Goal: Information Seeking & Learning: Learn about a topic

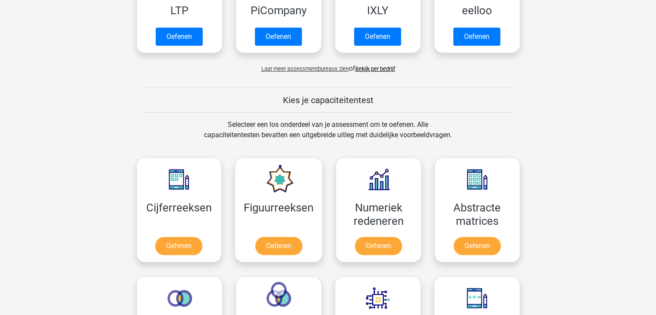
scroll to position [302, 0]
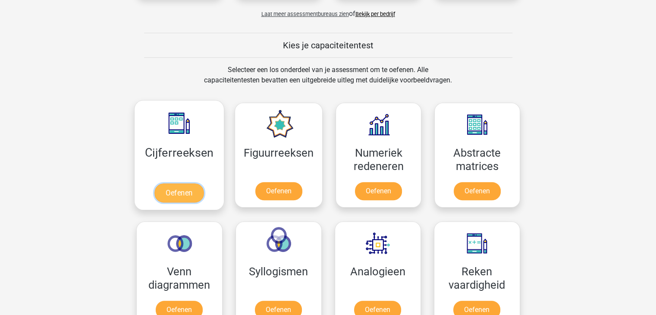
click at [176, 192] on link "Oefenen" at bounding box center [179, 192] width 49 height 19
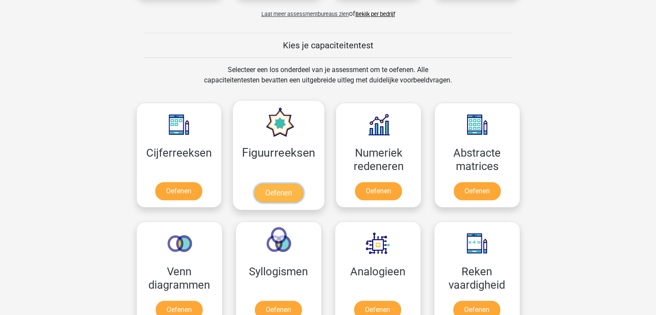
click at [279, 192] on link "Oefenen" at bounding box center [278, 192] width 49 height 19
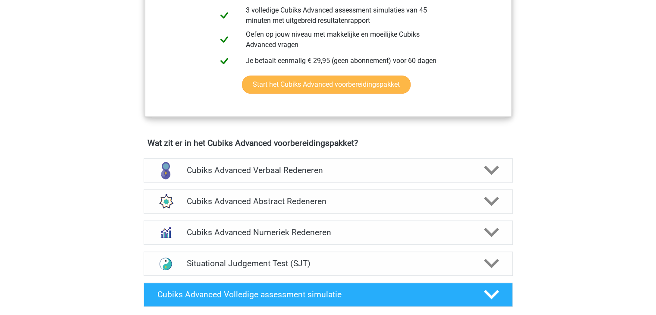
scroll to position [432, 0]
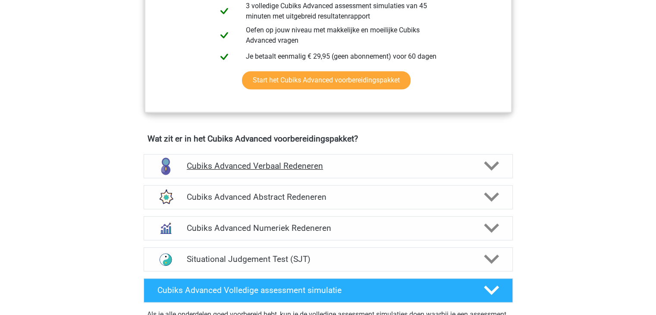
click at [344, 164] on h4 "Cubiks Advanced Verbaal Redeneren" at bounding box center [328, 166] width 283 height 10
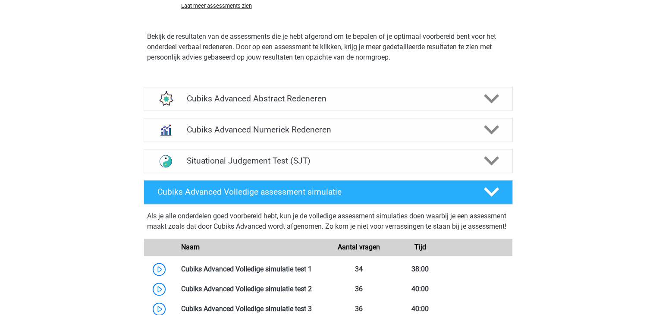
scroll to position [1122, 0]
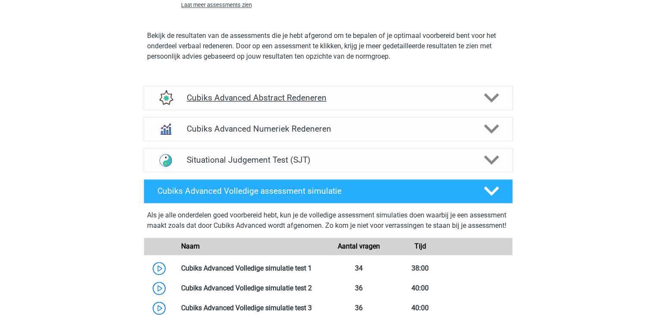
click at [354, 97] on h4 "Cubiks Advanced Abstract Redeneren" at bounding box center [328, 98] width 283 height 10
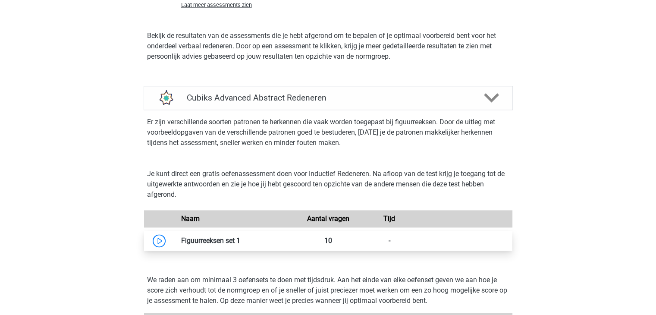
click at [240, 239] on link at bounding box center [240, 241] width 0 height 8
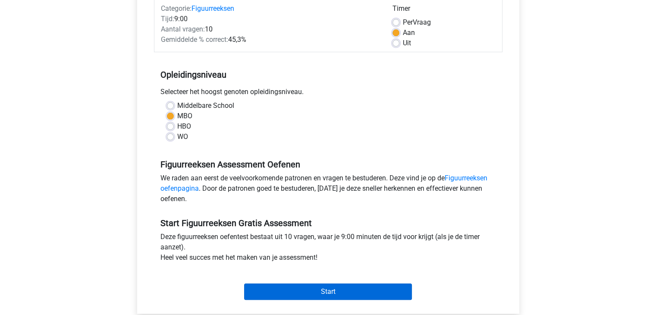
scroll to position [216, 0]
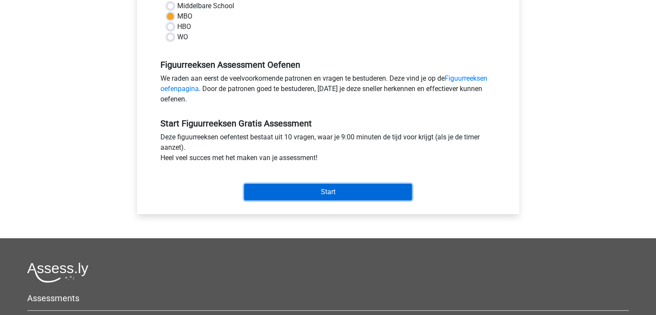
click at [325, 192] on input "Start" at bounding box center [328, 192] width 168 height 16
click at [337, 190] on input "Start" at bounding box center [328, 192] width 168 height 16
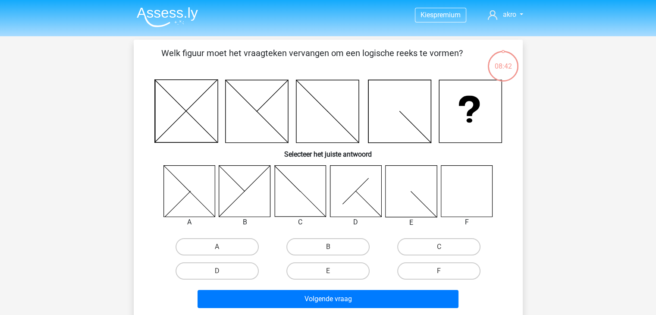
click at [473, 194] on icon at bounding box center [466, 190] width 51 height 51
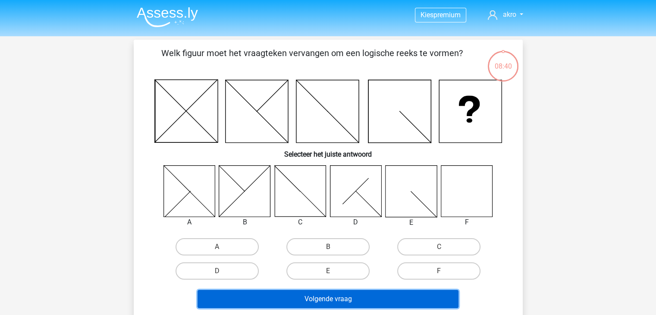
click at [333, 298] on button "Volgende vraag" at bounding box center [328, 299] width 261 height 18
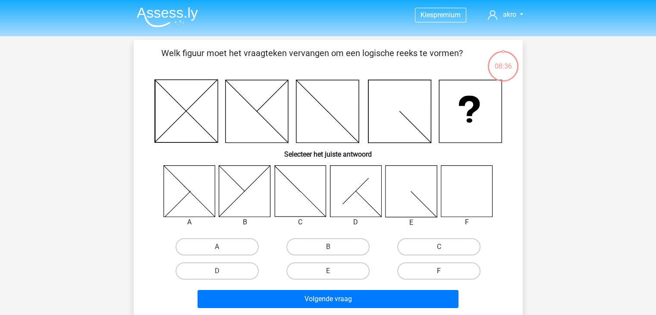
click at [426, 270] on label "F" at bounding box center [438, 270] width 83 height 17
click at [439, 271] on input "F" at bounding box center [442, 274] width 6 height 6
radio input "true"
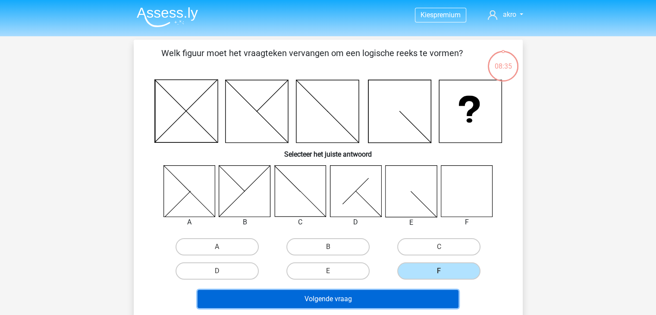
click at [371, 297] on button "Volgende vraag" at bounding box center [328, 299] width 261 height 18
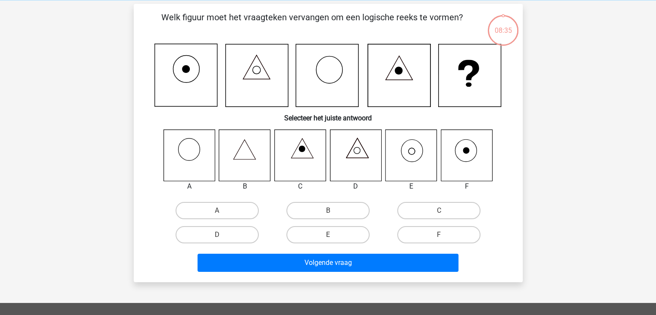
scroll to position [40, 0]
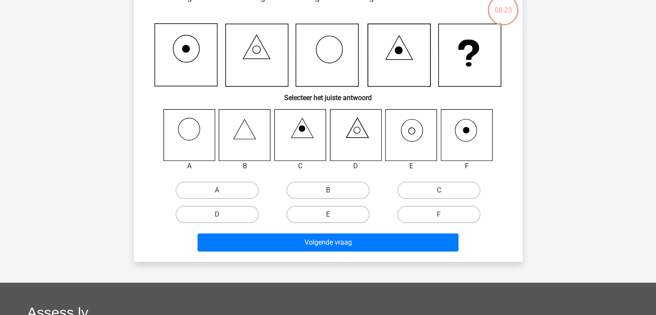
scroll to position [43, 0]
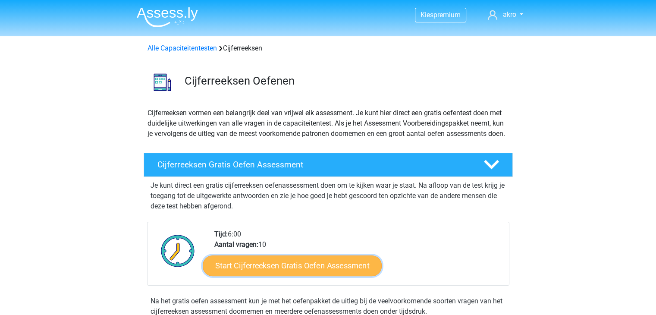
click at [275, 275] on link "Start Cijferreeksen Gratis Oefen Assessment" at bounding box center [292, 265] width 179 height 21
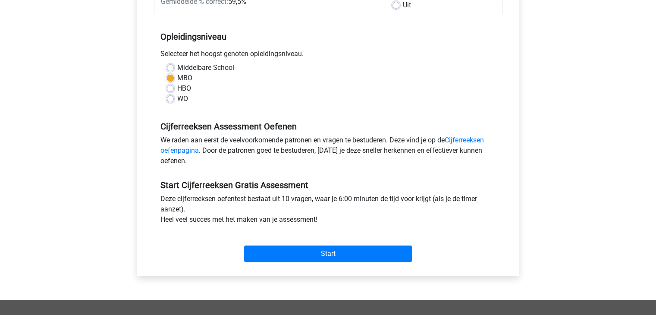
scroll to position [173, 0]
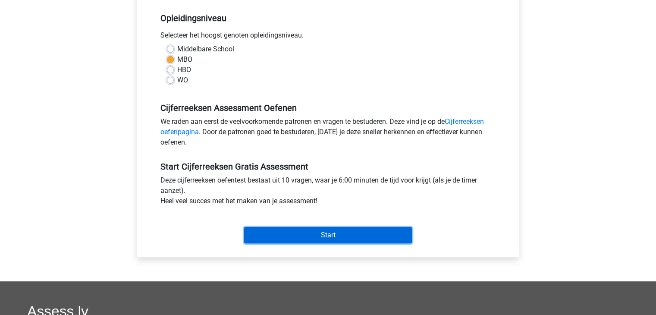
click at [302, 236] on input "Start" at bounding box center [328, 235] width 168 height 16
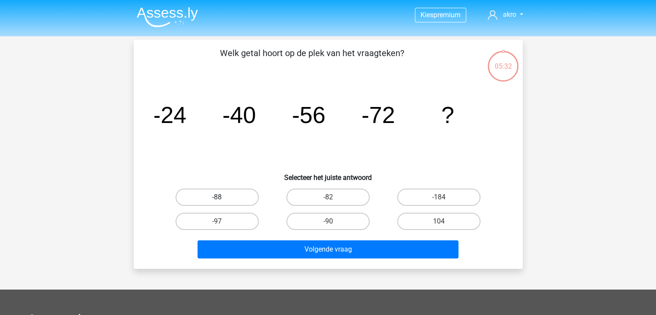
click at [208, 195] on label "-88" at bounding box center [217, 197] width 83 height 17
click at [217, 197] on input "-88" at bounding box center [220, 200] width 6 height 6
radio input "true"
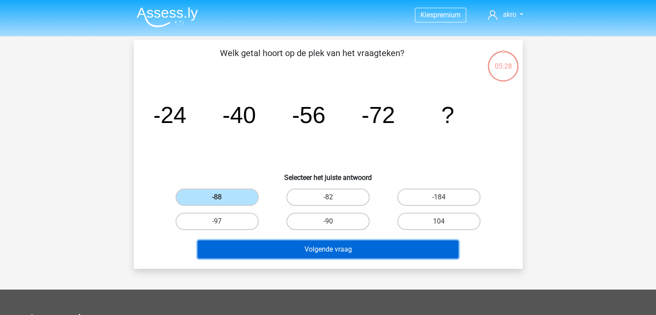
click at [335, 251] on button "Volgende vraag" at bounding box center [328, 249] width 261 height 18
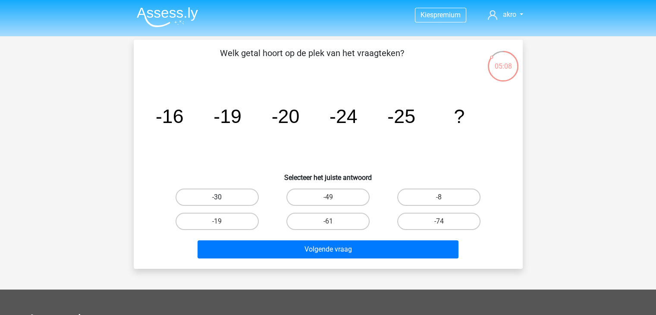
click at [243, 199] on label "-30" at bounding box center [217, 197] width 83 height 17
click at [223, 199] on input "-30" at bounding box center [220, 200] width 6 height 6
radio input "true"
click at [243, 199] on label "-30" at bounding box center [217, 197] width 83 height 17
click at [223, 199] on input "-30" at bounding box center [220, 200] width 6 height 6
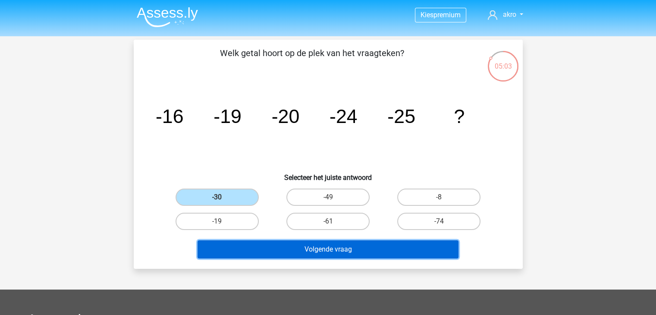
click at [312, 249] on button "Volgende vraag" at bounding box center [328, 249] width 261 height 18
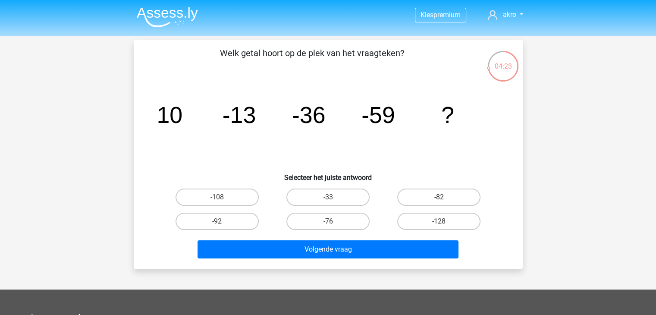
click at [426, 194] on label "-82" at bounding box center [438, 197] width 83 height 17
click at [439, 197] on input "-82" at bounding box center [442, 200] width 6 height 6
radio input "true"
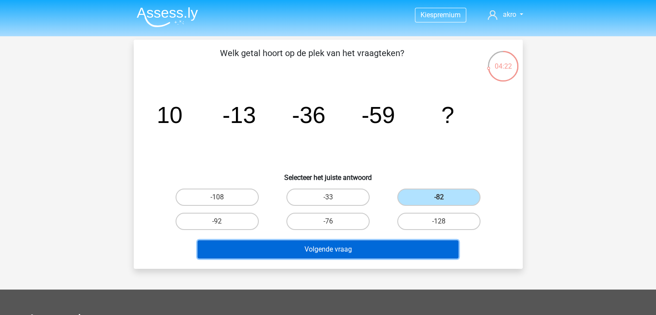
click at [344, 254] on button "Volgende vraag" at bounding box center [328, 249] width 261 height 18
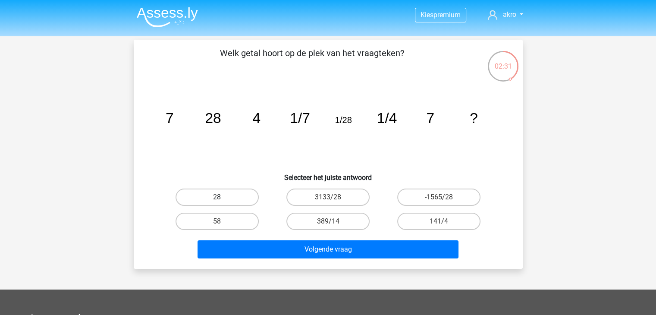
click at [231, 199] on label "28" at bounding box center [217, 197] width 83 height 17
click at [223, 199] on input "28" at bounding box center [220, 200] width 6 height 6
radio input "true"
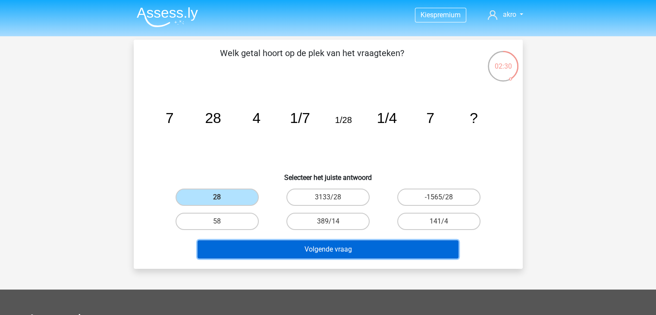
click at [303, 247] on button "Volgende vraag" at bounding box center [328, 249] width 261 height 18
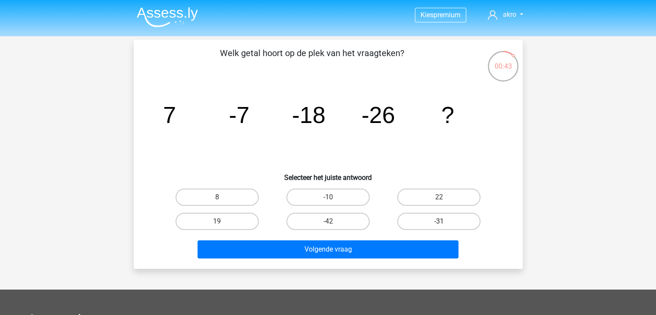
click at [415, 219] on label "-31" at bounding box center [438, 221] width 83 height 17
click at [439, 221] on input "-31" at bounding box center [442, 224] width 6 height 6
radio input "true"
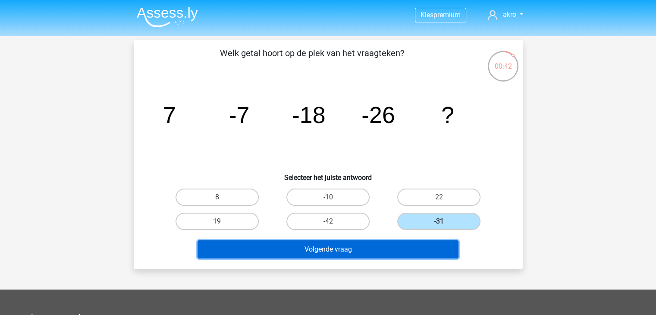
click at [376, 252] on button "Volgende vraag" at bounding box center [328, 249] width 261 height 18
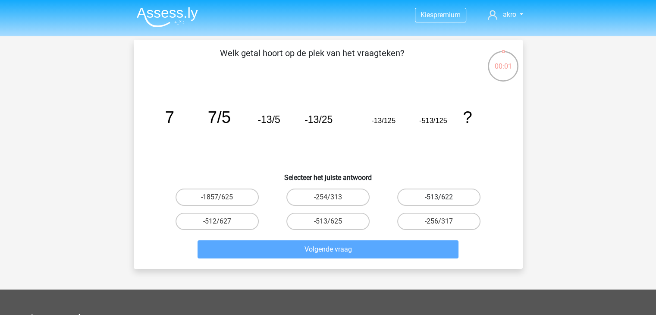
click at [416, 193] on label "-513/622" at bounding box center [438, 197] width 83 height 17
click at [439, 197] on input "-513/622" at bounding box center [442, 200] width 6 height 6
radio input "true"
click at [416, 193] on label "-513/622" at bounding box center [438, 197] width 83 height 17
click at [439, 197] on input "-513/622" at bounding box center [442, 200] width 6 height 6
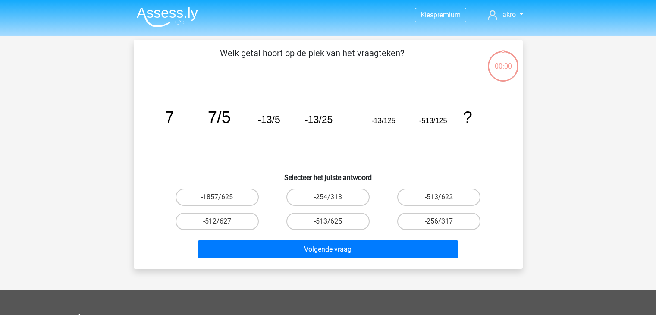
click at [388, 247] on button "Volgende vraag" at bounding box center [328, 249] width 261 height 18
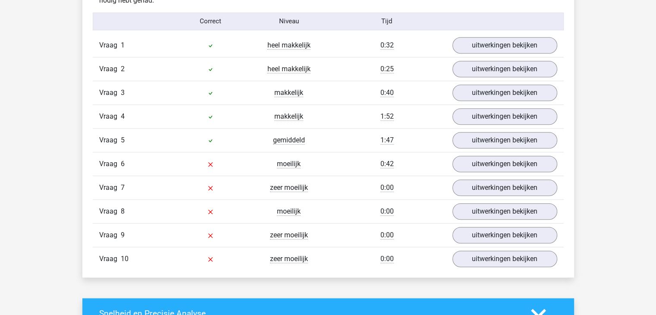
scroll to position [691, 0]
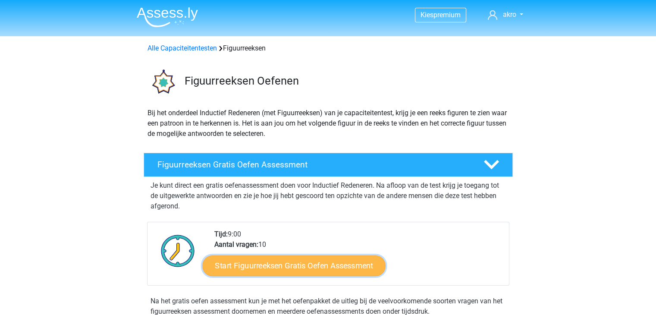
click at [255, 266] on link "Start Figuurreeksen Gratis Oefen Assessment" at bounding box center [293, 265] width 183 height 21
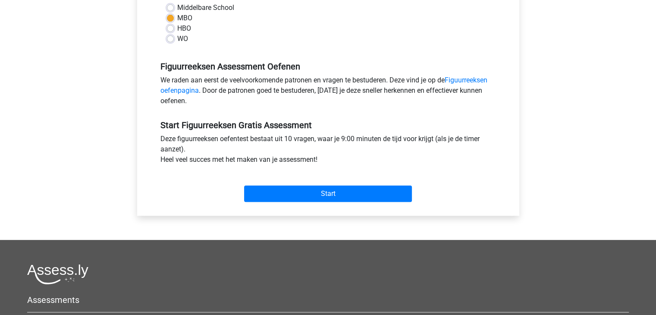
scroll to position [216, 0]
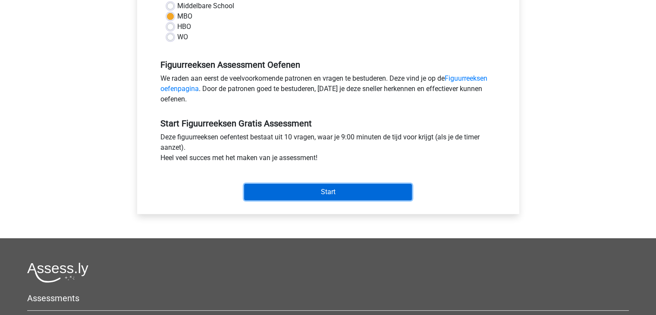
click at [302, 196] on input "Start" at bounding box center [328, 192] width 168 height 16
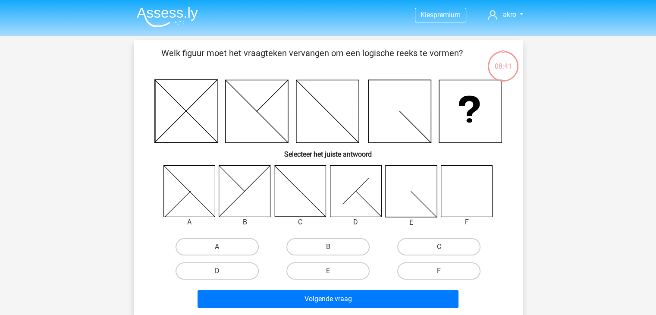
click at [470, 196] on icon at bounding box center [466, 190] width 51 height 51
click at [438, 268] on label "F" at bounding box center [438, 270] width 83 height 17
click at [439, 271] on input "F" at bounding box center [442, 274] width 6 height 6
radio input "true"
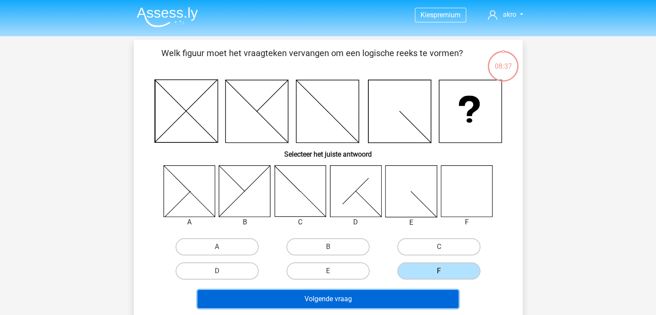
click at [350, 298] on button "Volgende vraag" at bounding box center [328, 299] width 261 height 18
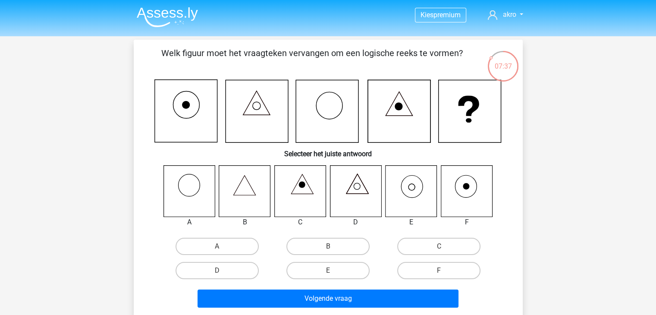
click at [409, 186] on icon at bounding box center [411, 190] width 51 height 51
click at [334, 273] on label "E" at bounding box center [328, 270] width 83 height 17
click at [334, 273] on input "E" at bounding box center [331, 274] width 6 height 6
radio input "true"
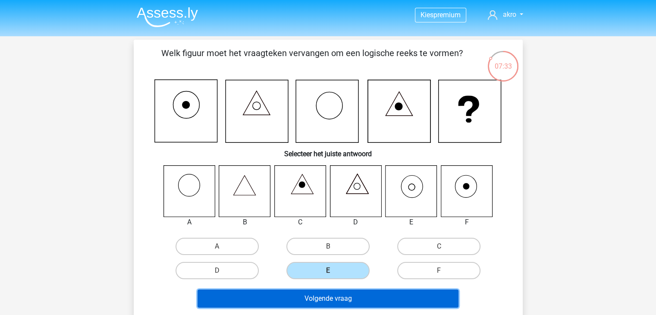
click at [341, 298] on button "Volgende vraag" at bounding box center [328, 299] width 261 height 18
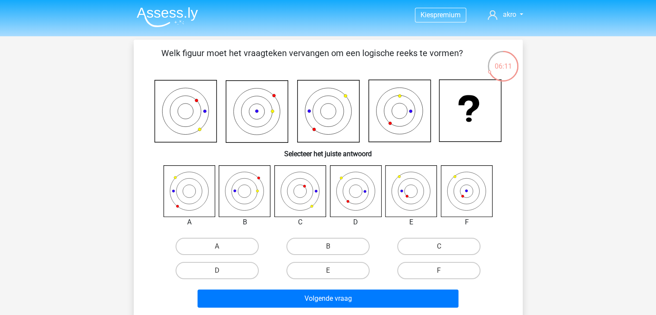
click at [261, 181] on icon at bounding box center [244, 190] width 51 height 51
click at [183, 196] on icon at bounding box center [189, 190] width 51 height 51
click at [306, 243] on label "B" at bounding box center [328, 246] width 83 height 17
click at [328, 246] on input "B" at bounding box center [331, 249] width 6 height 6
radio input "true"
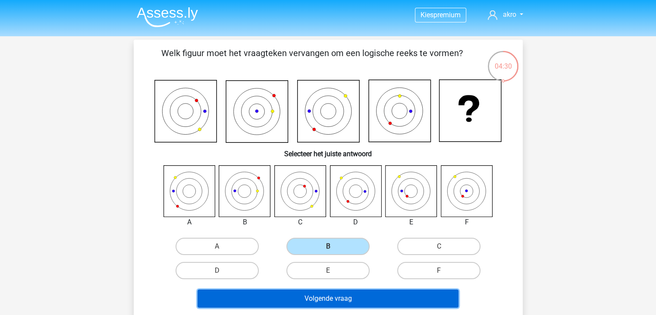
click at [306, 298] on button "Volgende vraag" at bounding box center [328, 299] width 261 height 18
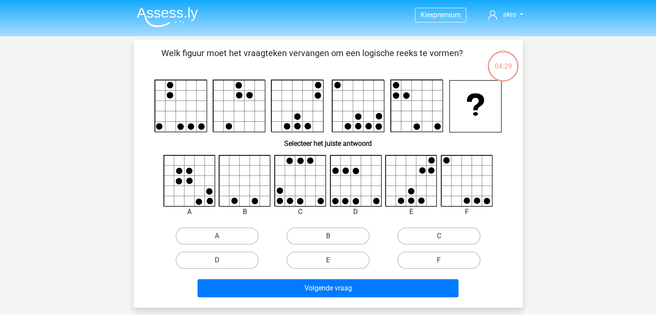
scroll to position [40, 0]
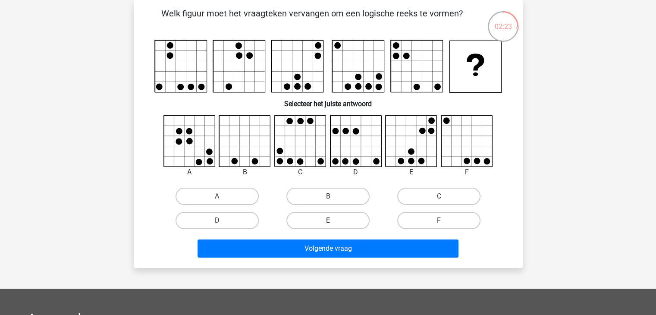
click at [350, 222] on label "E" at bounding box center [328, 220] width 83 height 17
click at [334, 222] on input "E" at bounding box center [331, 224] width 6 height 6
radio input "true"
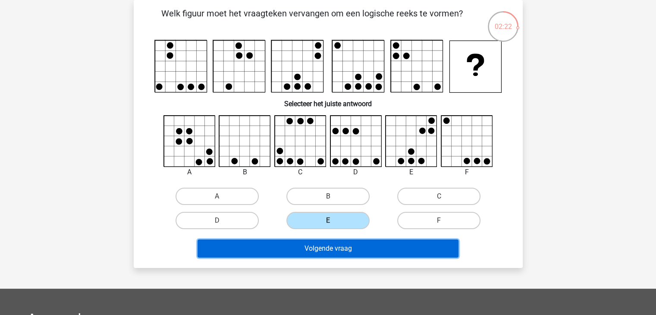
click at [337, 249] on button "Volgende vraag" at bounding box center [328, 249] width 261 height 18
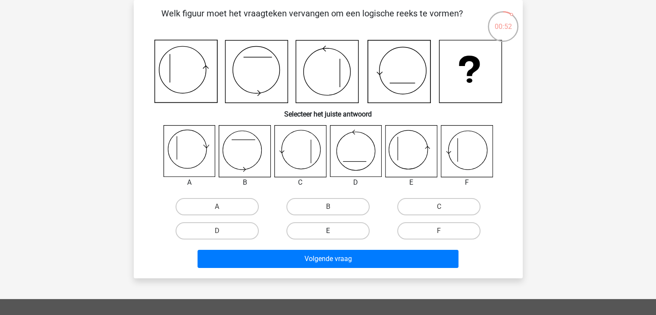
click at [336, 232] on label "E" at bounding box center [328, 230] width 83 height 17
click at [334, 232] on input "E" at bounding box center [331, 234] width 6 height 6
radio input "true"
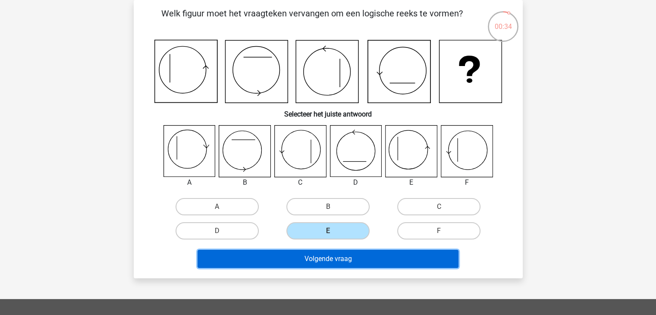
click at [366, 260] on button "Volgende vraag" at bounding box center [328, 259] width 261 height 18
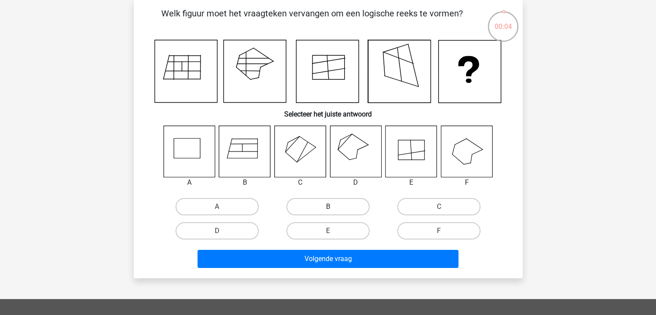
click at [302, 208] on label "B" at bounding box center [328, 206] width 83 height 17
click at [328, 208] on input "B" at bounding box center [331, 210] width 6 height 6
radio input "true"
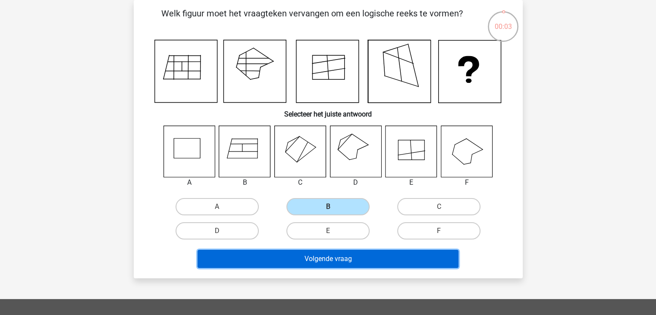
click at [302, 256] on button "Volgende vraag" at bounding box center [328, 259] width 261 height 18
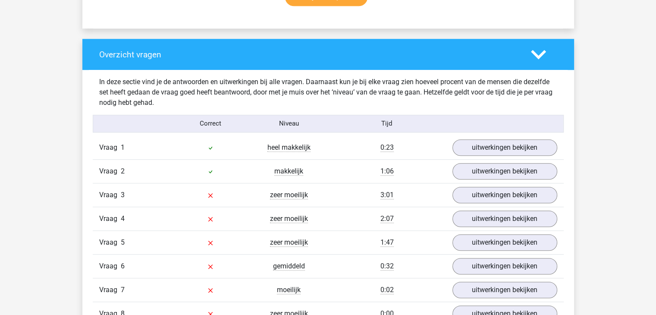
scroll to position [604, 0]
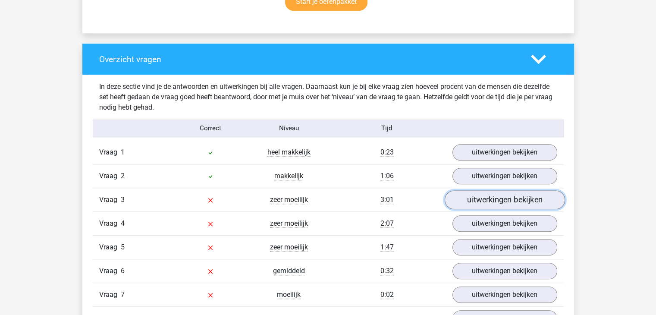
click at [482, 201] on link "uitwerkingen bekijken" at bounding box center [505, 199] width 120 height 19
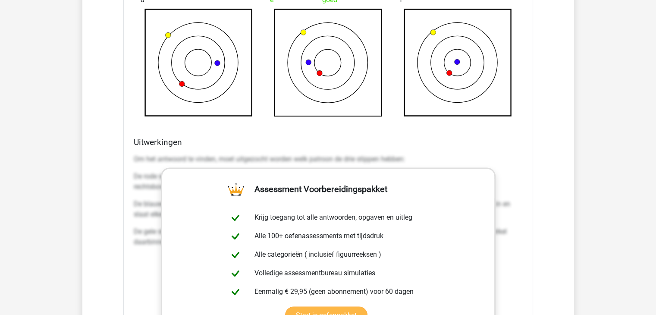
scroll to position [1079, 0]
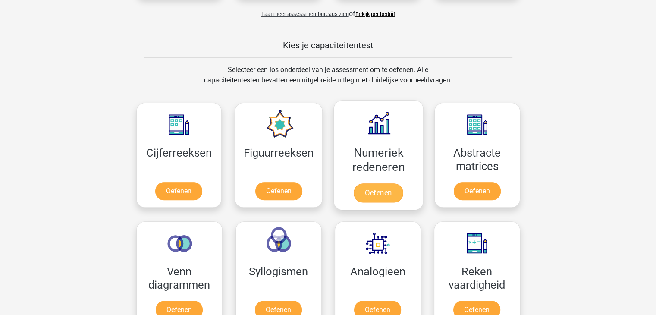
scroll to position [302, 0]
click at [368, 194] on link "Oefenen" at bounding box center [378, 192] width 49 height 19
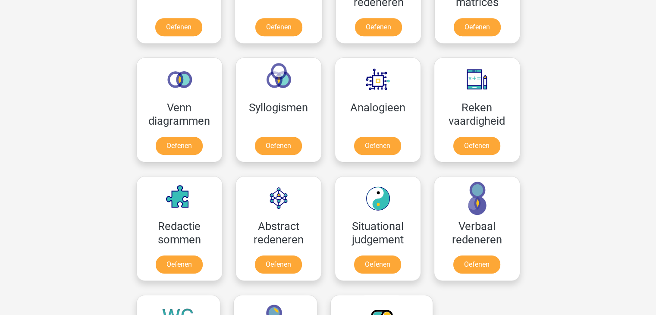
scroll to position [475, 0]
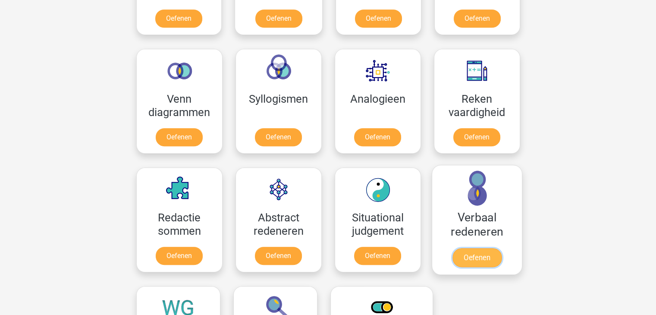
click at [481, 260] on link "Oefenen" at bounding box center [476, 257] width 49 height 19
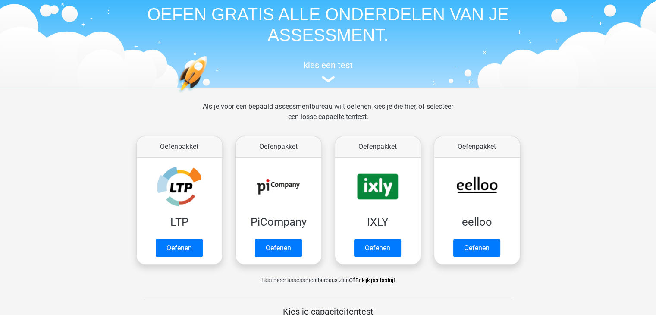
scroll to position [0, 0]
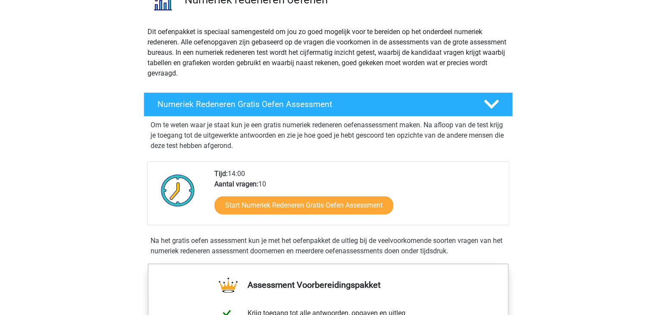
scroll to position [86, 0]
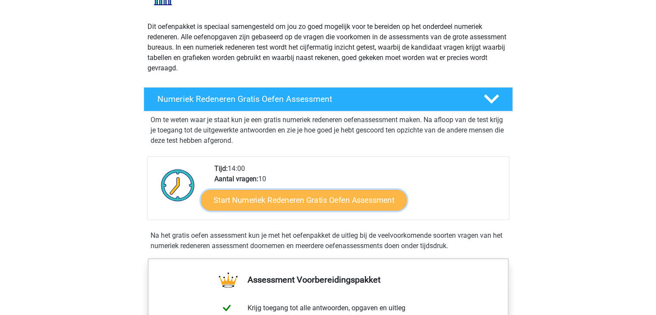
click at [268, 203] on link "Start Numeriek Redeneren Gratis Oefen Assessment" at bounding box center [304, 199] width 206 height 21
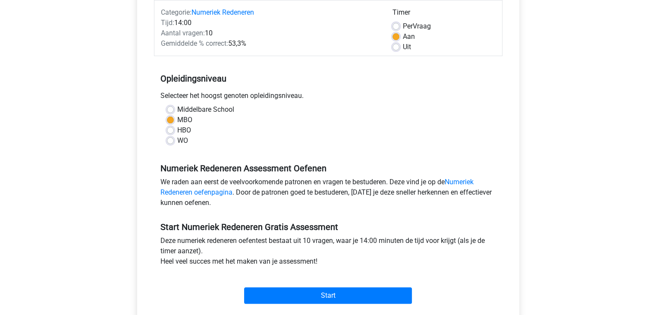
scroll to position [129, 0]
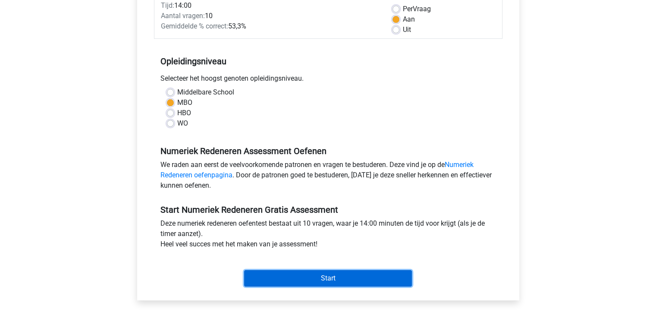
click at [299, 275] on input "Start" at bounding box center [328, 278] width 168 height 16
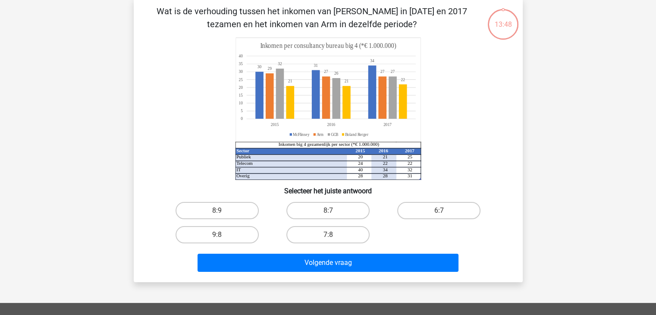
scroll to position [43, 0]
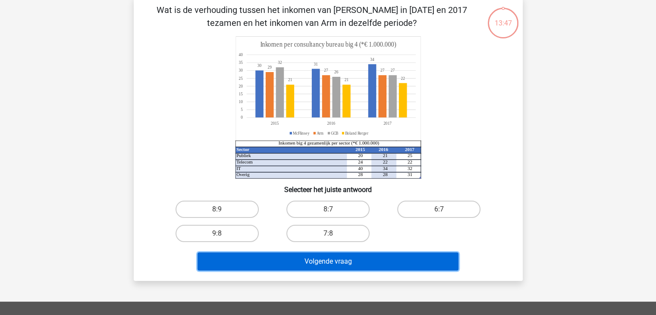
click at [311, 264] on button "Volgende vraag" at bounding box center [328, 261] width 261 height 18
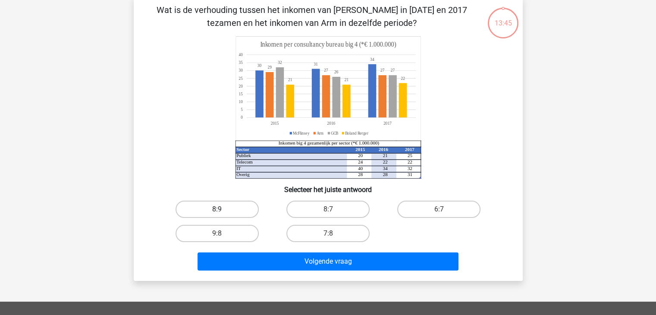
click at [213, 206] on label "8:9" at bounding box center [217, 209] width 83 height 17
click at [217, 209] on input "8:9" at bounding box center [220, 212] width 6 height 6
radio input "true"
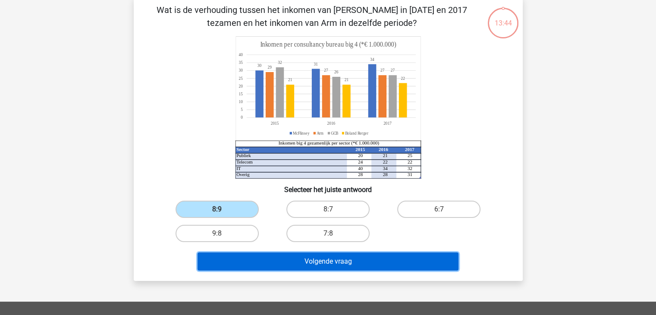
click at [298, 260] on button "Volgende vraag" at bounding box center [328, 261] width 261 height 18
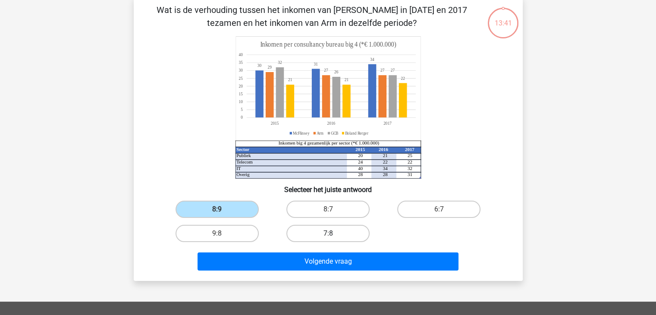
click at [312, 238] on label "7:8" at bounding box center [328, 233] width 83 height 17
click at [328, 238] on input "7:8" at bounding box center [331, 236] width 6 height 6
radio input "true"
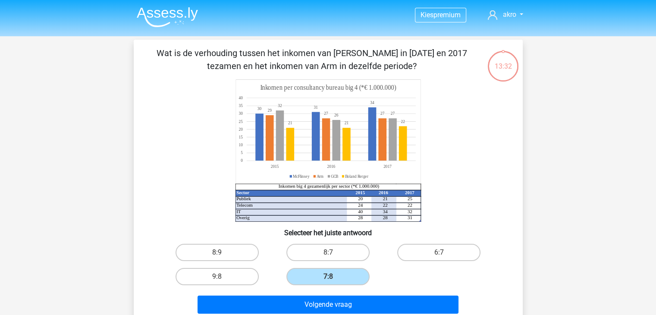
scroll to position [0, 0]
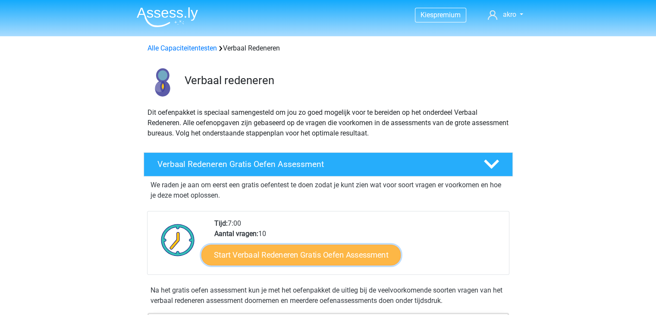
click at [284, 258] on link "Start Verbaal Redeneren Gratis Oefen Assessment" at bounding box center [301, 255] width 199 height 21
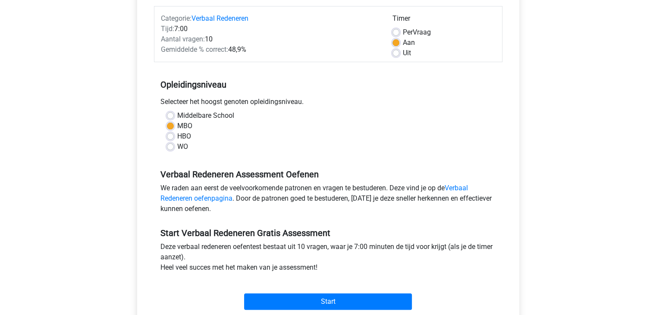
scroll to position [129, 0]
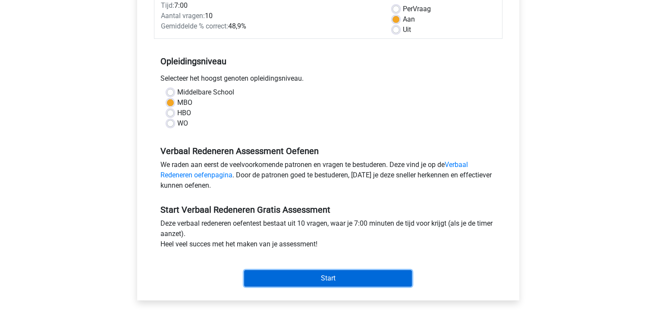
click at [293, 281] on input "Start" at bounding box center [328, 278] width 168 height 16
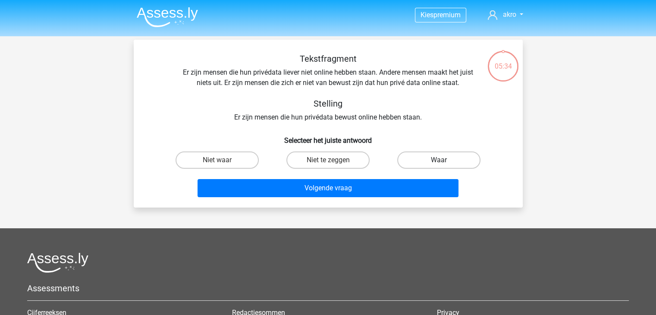
click at [415, 161] on label "Waar" at bounding box center [438, 159] width 83 height 17
click at [439, 161] on input "Waar" at bounding box center [442, 163] width 6 height 6
radio input "true"
click at [415, 161] on label "Waar" at bounding box center [438, 159] width 83 height 17
click at [439, 161] on input "Waar" at bounding box center [442, 163] width 6 height 6
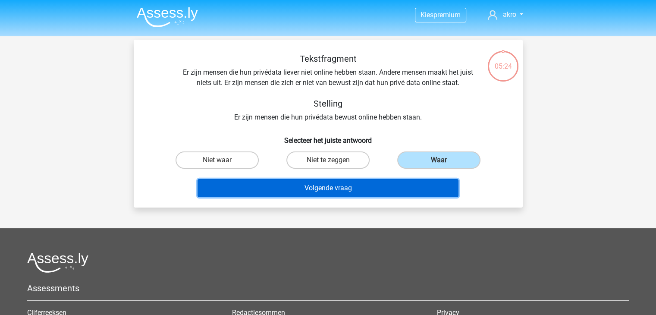
click at [321, 188] on button "Volgende vraag" at bounding box center [328, 188] width 261 height 18
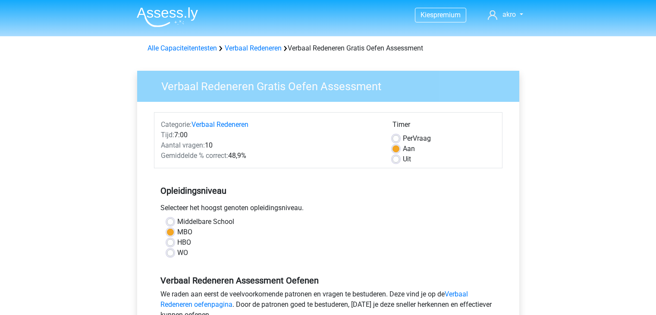
scroll to position [129, 0]
